Goal: Task Accomplishment & Management: Manage account settings

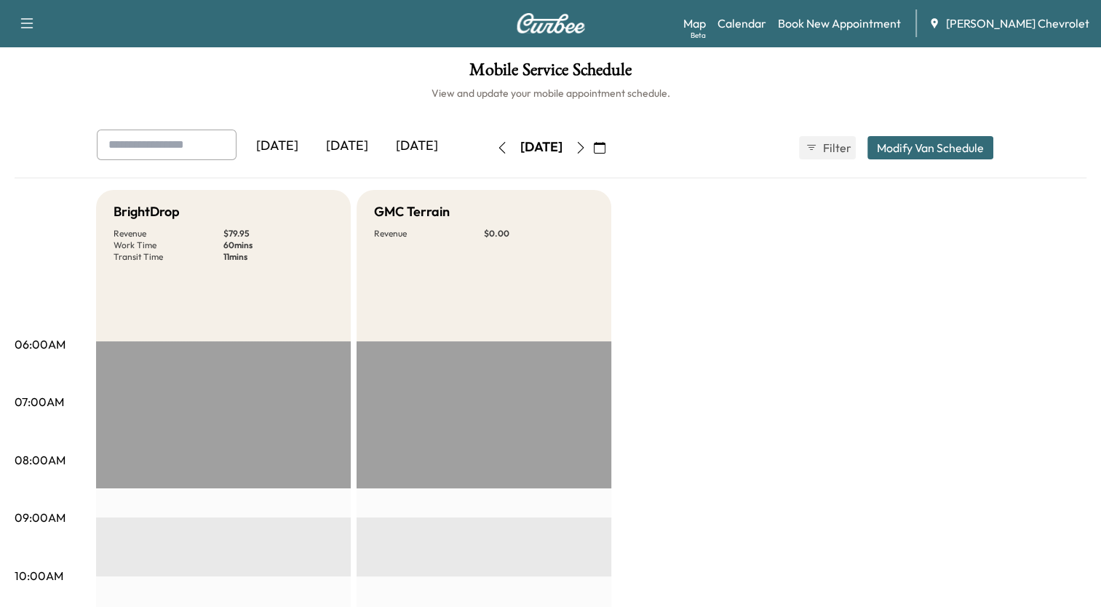
click at [587, 146] on icon "button" at bounding box center [581, 148] width 12 height 12
click at [605, 148] on icon "button" at bounding box center [600, 148] width 12 height 12
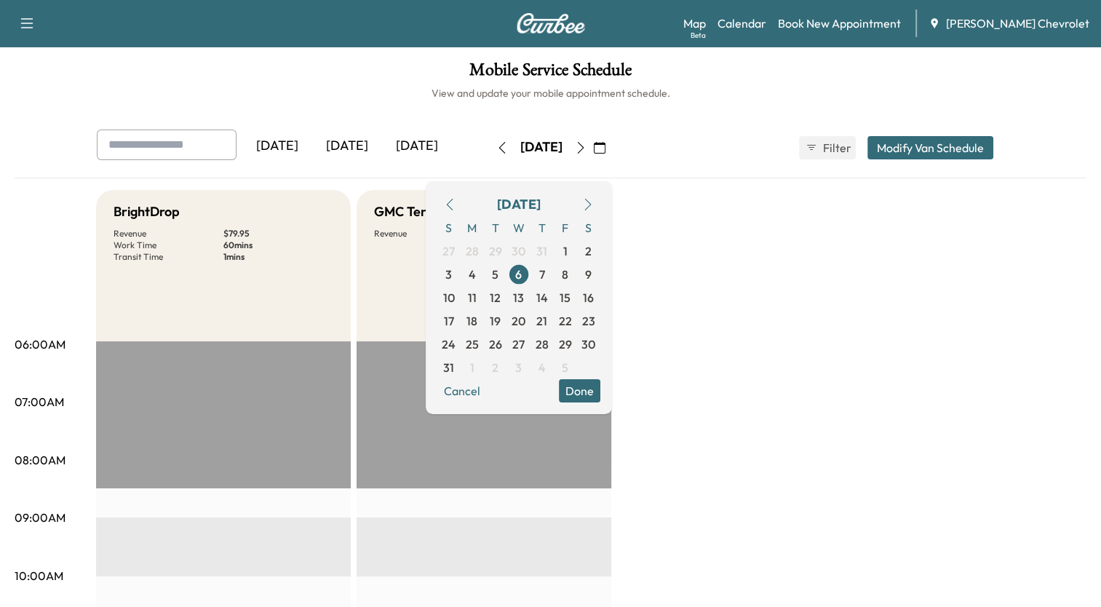
click at [594, 205] on icon "button" at bounding box center [588, 205] width 12 height 12
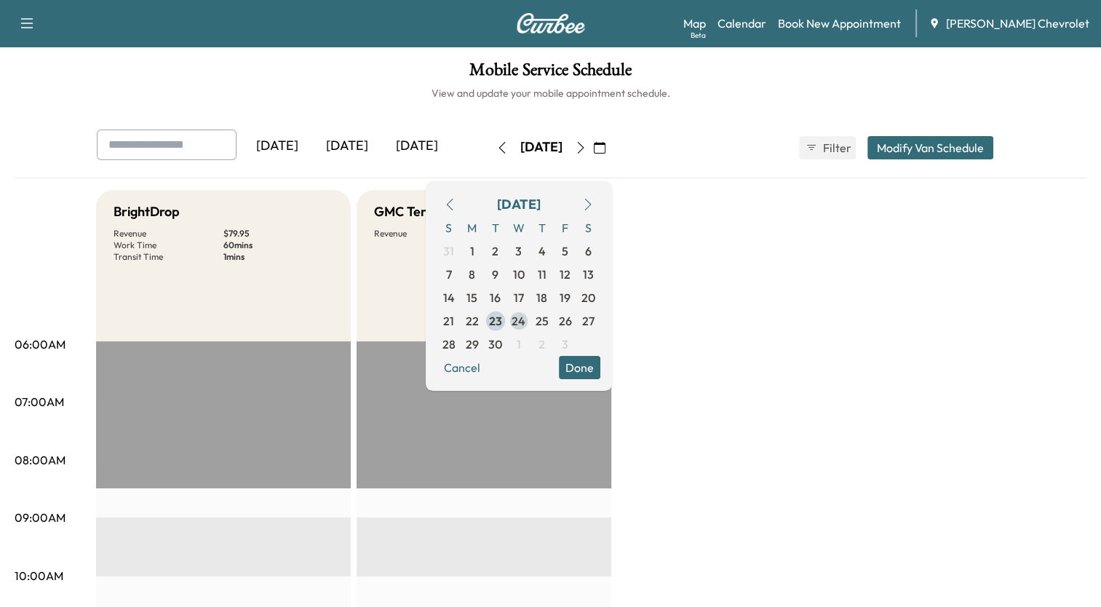
click at [525, 316] on span "24" at bounding box center [519, 320] width 14 height 17
click at [600, 361] on button "Done" at bounding box center [579, 367] width 41 height 23
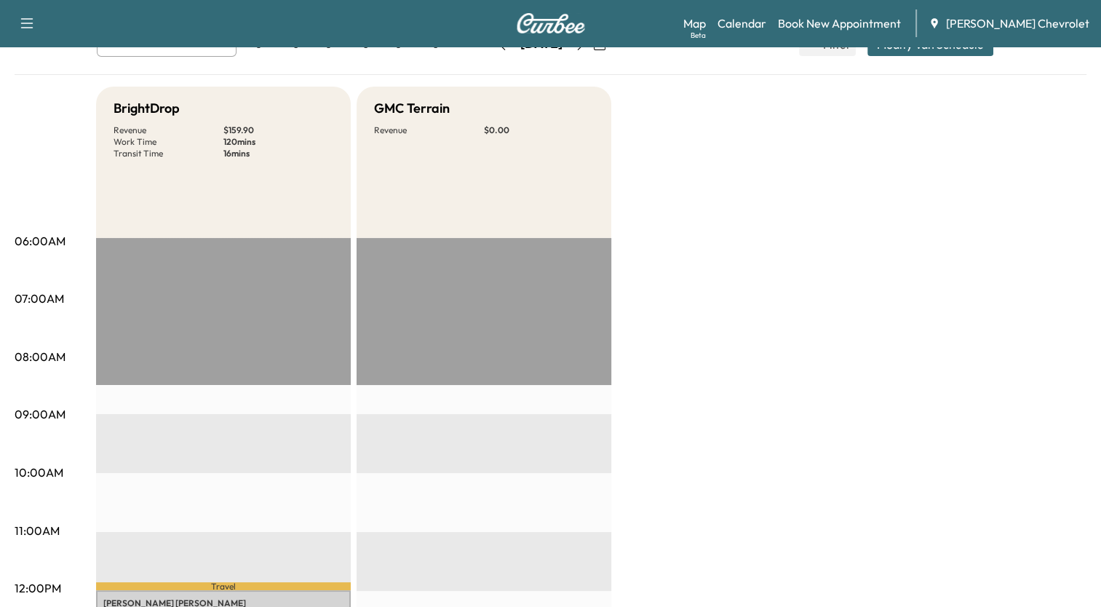
scroll to position [73, 0]
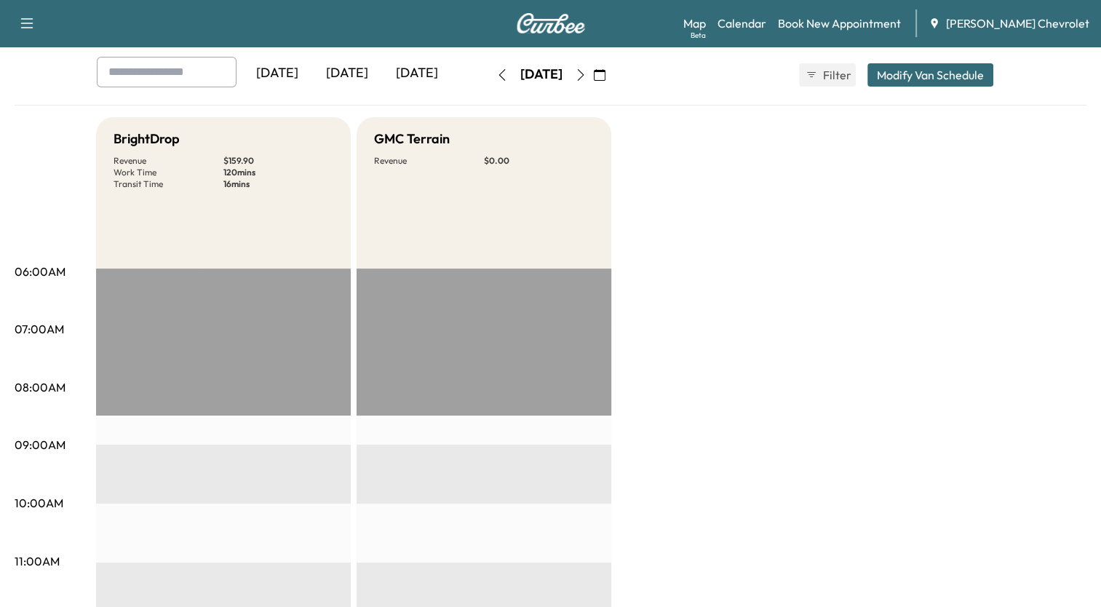
click at [587, 78] on icon "button" at bounding box center [581, 75] width 12 height 12
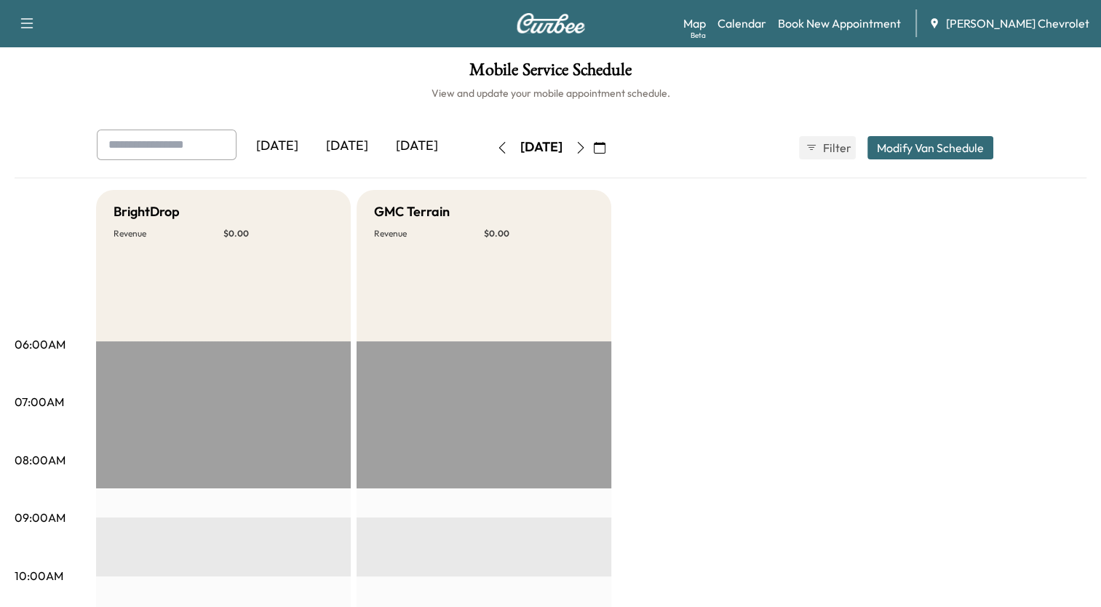
click at [587, 147] on icon "button" at bounding box center [581, 148] width 12 height 12
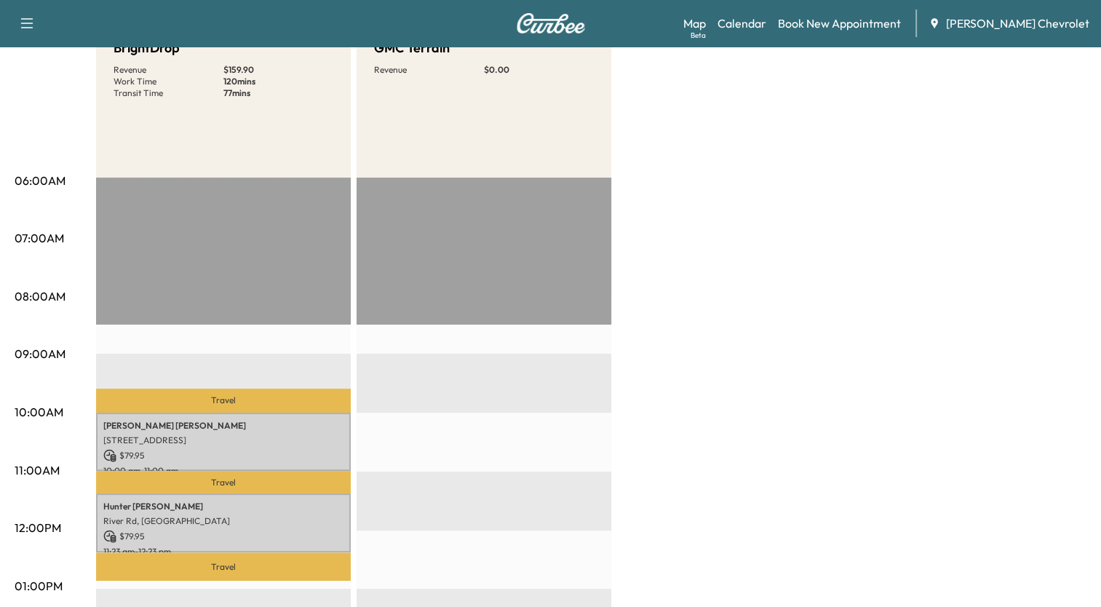
scroll to position [218, 0]
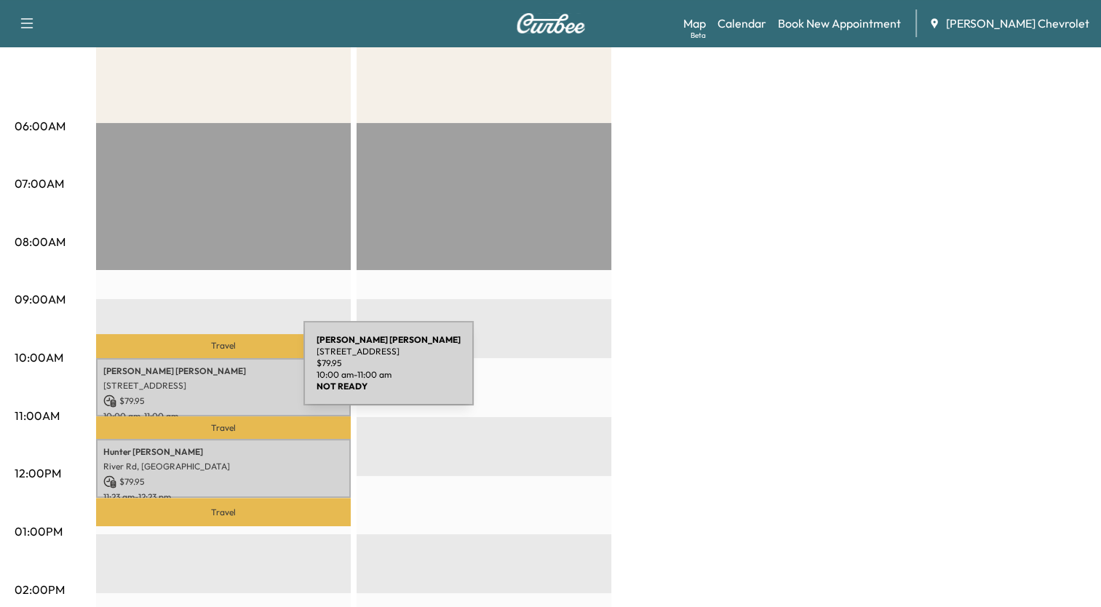
click at [194, 372] on p "[PERSON_NAME]" at bounding box center [223, 371] width 240 height 12
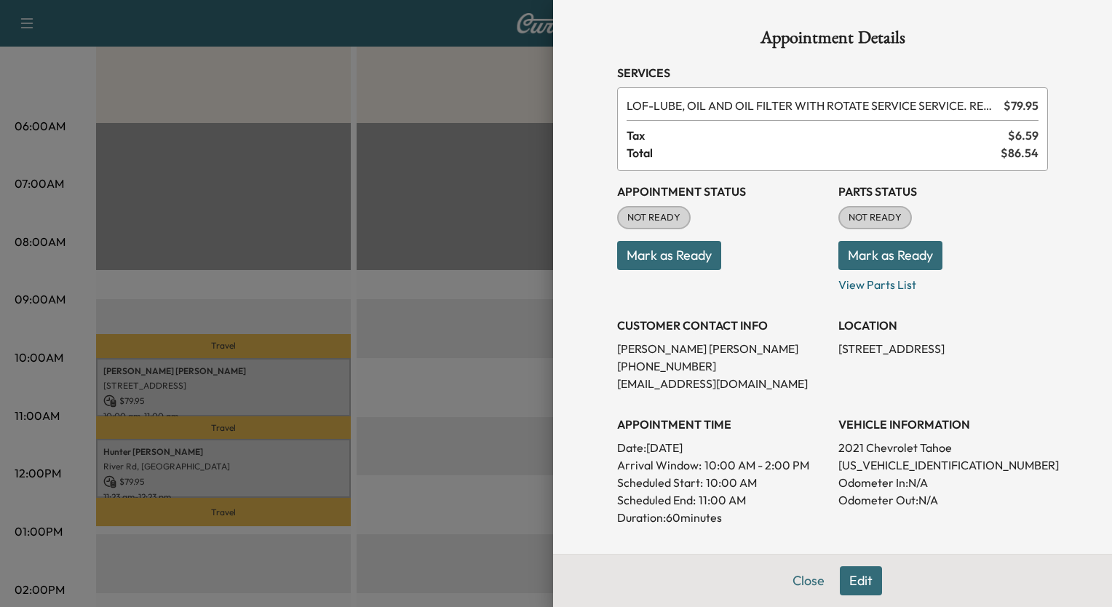
click at [464, 79] on div at bounding box center [556, 303] width 1112 height 607
